Goal: Information Seeking & Learning: Learn about a topic

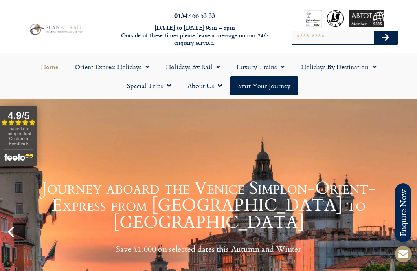
click at [209, 70] on link "Holidays by Rail" at bounding box center [193, 66] width 71 height 19
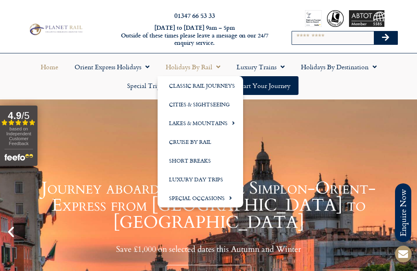
click at [216, 124] on link "Lakes & Mountains" at bounding box center [201, 123] width 86 height 19
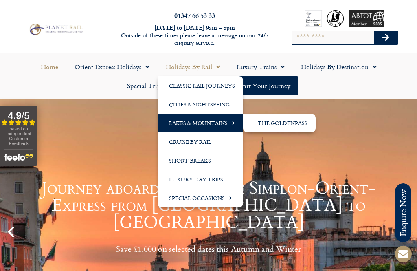
click at [219, 201] on link "Special Occasions" at bounding box center [201, 198] width 86 height 19
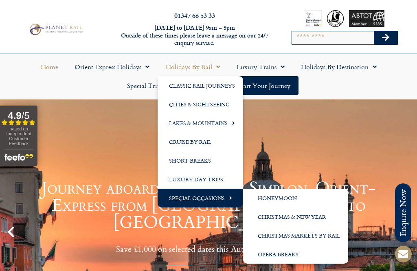
click at [222, 85] on link "Classic Rail Journeys" at bounding box center [201, 85] width 86 height 19
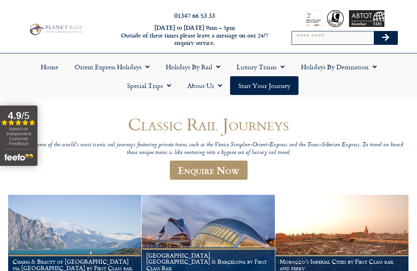
click at [266, 67] on link "Luxury Trains" at bounding box center [261, 66] width 64 height 19
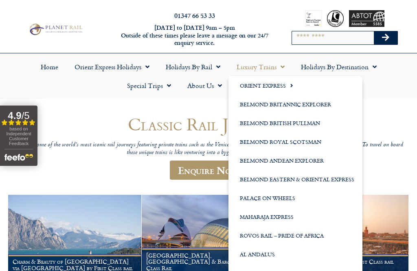
click at [388, 123] on h1 "Classic Rail Journeys" at bounding box center [208, 123] width 391 height 19
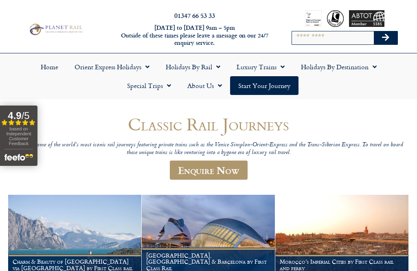
click at [360, 70] on link "Holidays by Destination" at bounding box center [339, 66] width 92 height 19
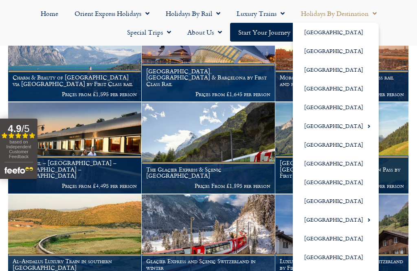
scroll to position [185, 0]
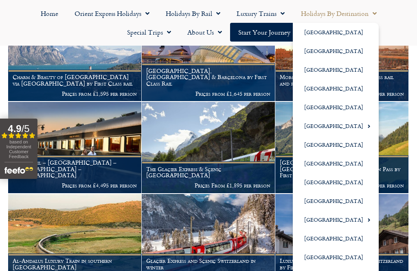
click at [392, 29] on ul "Home Orient Express Holidays Venice Simplon-Orient-Express – 2025 Venice Simplo…" at bounding box center [208, 22] width 409 height 37
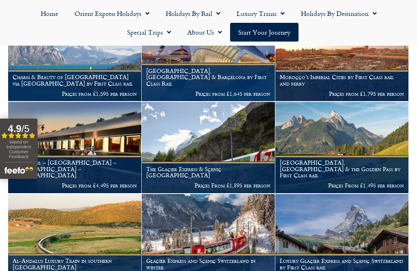
click at [345, 18] on link "Holidays by Destination" at bounding box center [339, 13] width 92 height 19
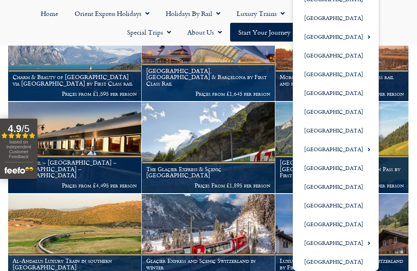
click at [336, 242] on link "[GEOGRAPHIC_DATA]" at bounding box center [336, 242] width 86 height 19
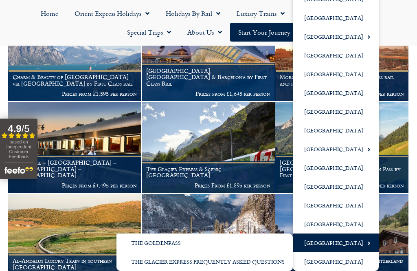
click at [218, 239] on link "The GoldenPass" at bounding box center [205, 242] width 176 height 19
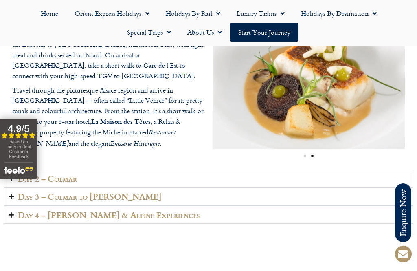
scroll to position [1153, 0]
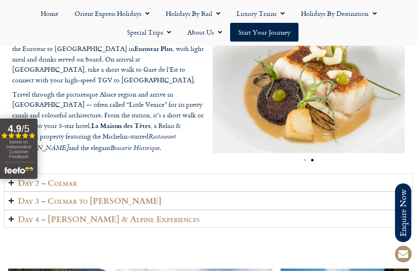
click at [352, 190] on summary "Day 2 – Colmar" at bounding box center [208, 183] width 409 height 18
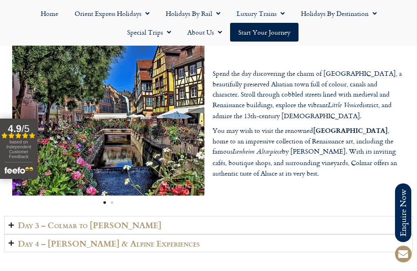
click at [348, 233] on summary "Day 3 – Colmar to Lenk" at bounding box center [208, 225] width 409 height 18
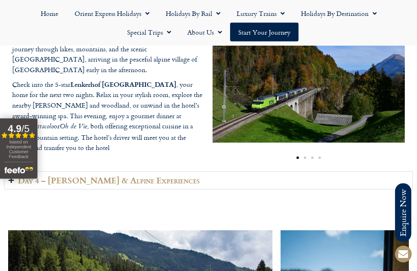
scroll to position [1209, 0]
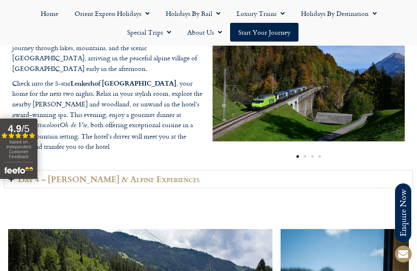
click at [356, 188] on summary "Day 4 – Lenk & Alpine Experiences" at bounding box center [208, 179] width 409 height 18
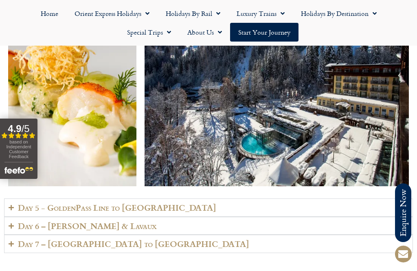
scroll to position [1734, 0]
click at [358, 199] on summary "Day 5 - GoldenPass Line to Vevey" at bounding box center [208, 208] width 409 height 18
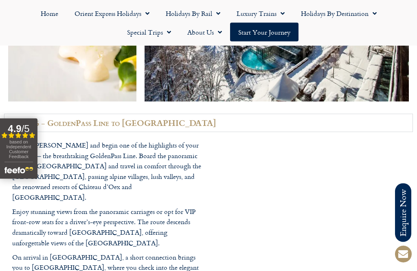
scroll to position [1821, 0]
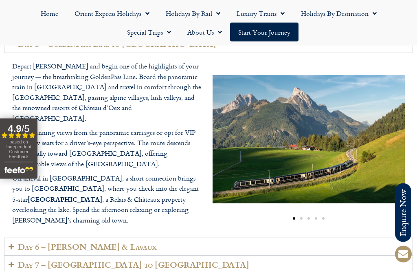
click at [358, 238] on summary "Day 6 – Vevey & Lavaux" at bounding box center [208, 247] width 409 height 18
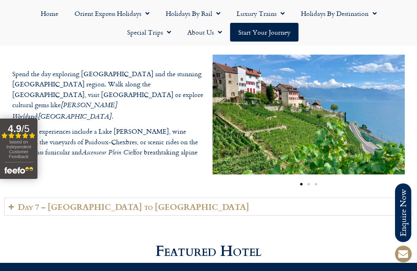
scroll to position [1925, 0]
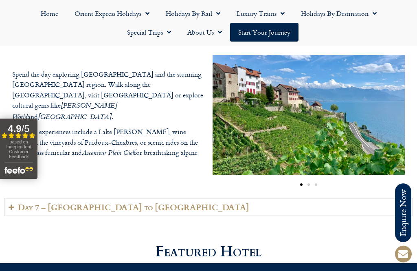
click at [359, 198] on summary "Day 7 – Vevey to London" at bounding box center [208, 207] width 409 height 18
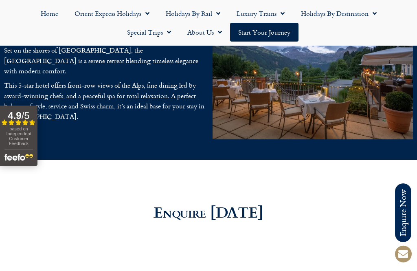
scroll to position [2205, 0]
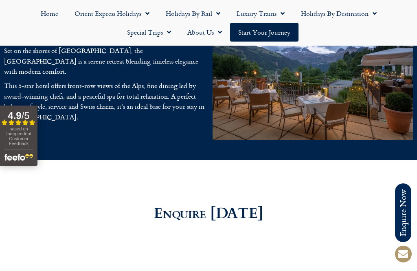
click at [350, 14] on link "Holidays by Destination" at bounding box center [339, 13] width 92 height 19
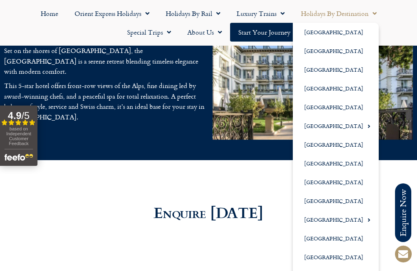
click at [202, 15] on link "Holidays by Rail" at bounding box center [193, 13] width 71 height 19
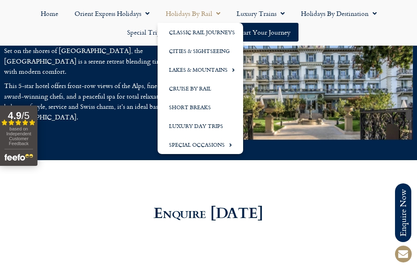
click at [219, 49] on link "Cities & Sightseeing" at bounding box center [201, 51] width 86 height 19
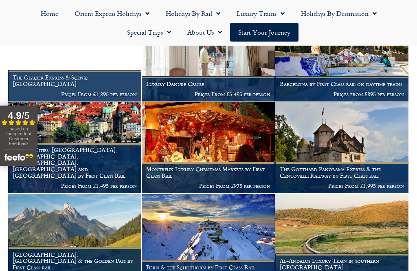
scroll to position [880, 0]
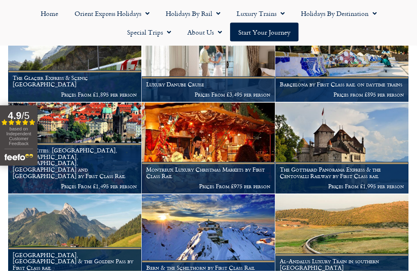
click at [364, 166] on h1 "The Gotthard Panorama Express & the Centovalli Railway by First Class rail" at bounding box center [342, 172] width 124 height 13
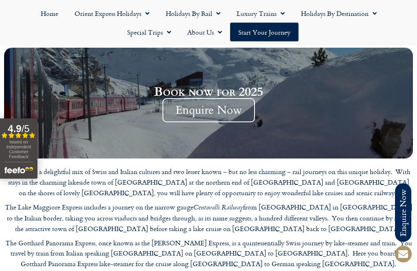
scroll to position [644, 0]
